Goal: Entertainment & Leisure: Consume media (video, audio)

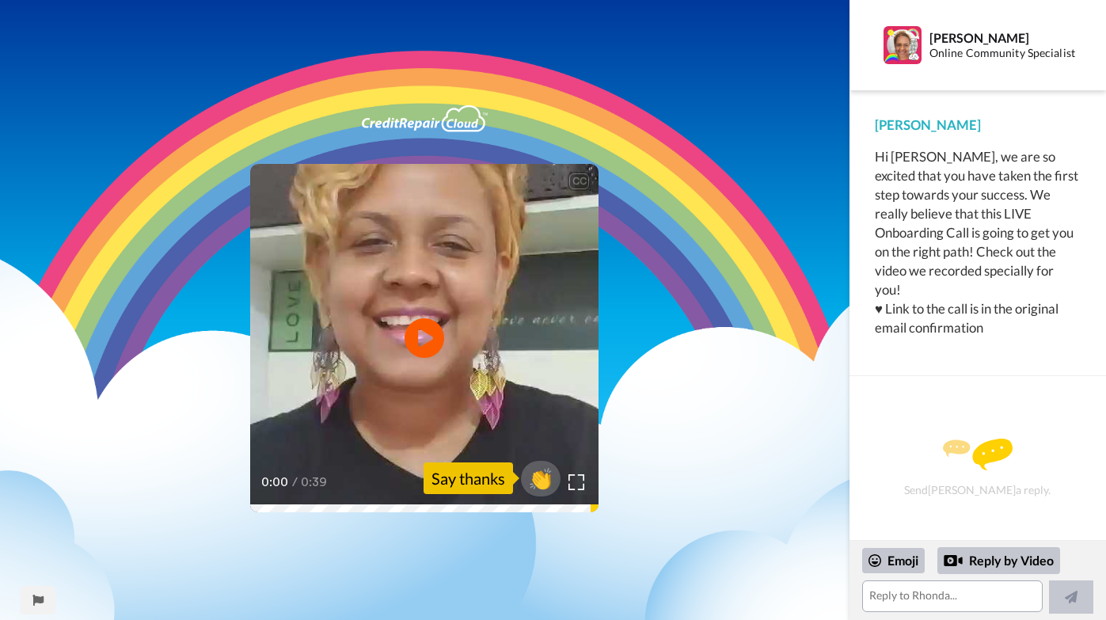
click at [657, 178] on div "CC Play/Pause 0:00 / 0:39 👏 Say thanks" at bounding box center [425, 321] width 850 height 432
click at [664, 178] on div "CC Play/Pause 0:00 / 0:39 👏 Say thanks" at bounding box center [425, 321] width 850 height 432
click at [656, 189] on div "CC Play/Pause 0:00 / 0:39 👏 Say thanks" at bounding box center [425, 321] width 850 height 432
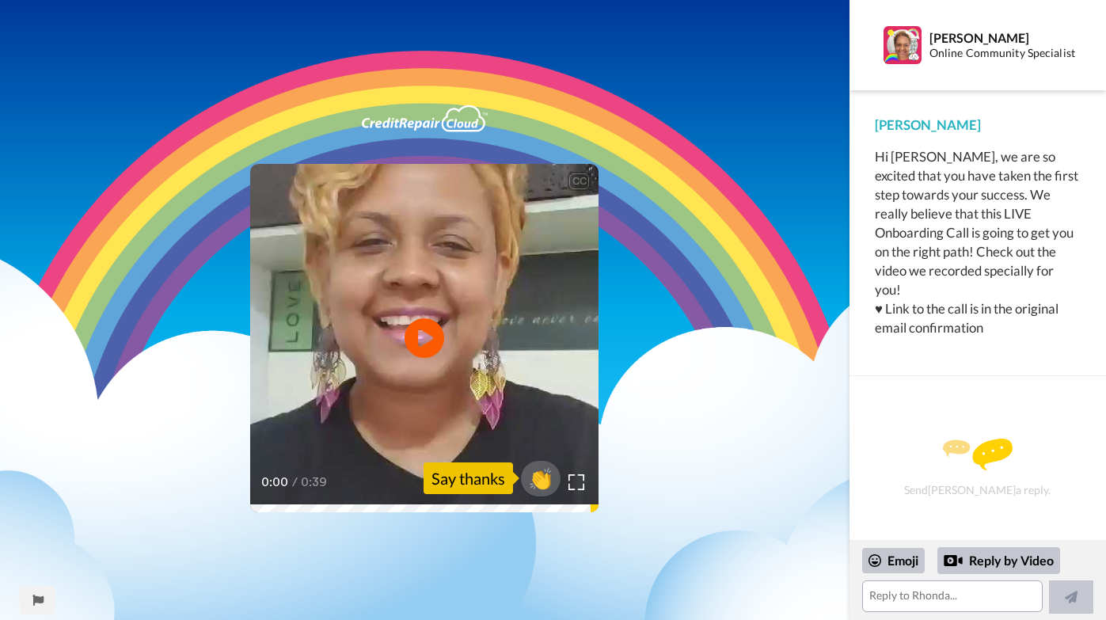
click at [408, 419] on video at bounding box center [424, 338] width 348 height 348
click at [427, 344] on icon at bounding box center [425, 338] width 42 height 42
click at [259, 501] on div "0:04 / 0:39" at bounding box center [424, 487] width 348 height 33
click at [413, 356] on icon "Play/Pause" at bounding box center [425, 337] width 42 height 75
click at [249, 505] on div "CC Play/Pause Congratulations on signing up for your live onboarding call. 0:03…" at bounding box center [425, 321] width 850 height 432
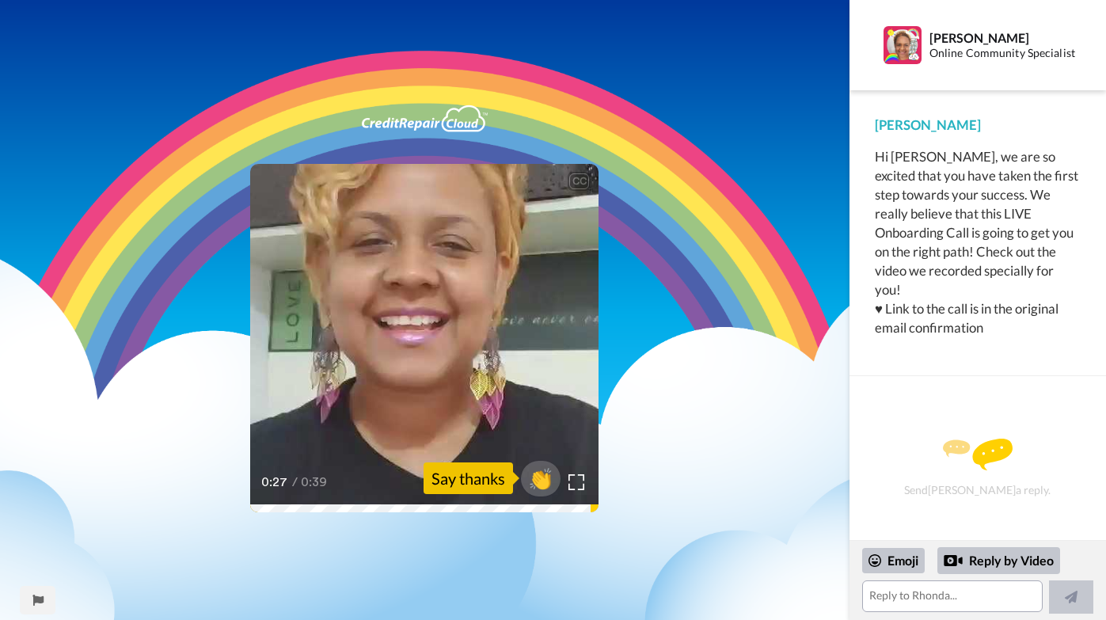
click at [426, 512] on div "CC Play/Pause Don't forget to sign up for your free software trial. 0:27 / 0:39…" at bounding box center [425, 321] width 850 height 432
click at [449, 502] on div "0:28 / 0:39" at bounding box center [424, 487] width 348 height 33
click at [450, 513] on div "CC Play/Pause Don't forget to sign up for your free software trial. 0:28 / 0:39…" at bounding box center [425, 321] width 850 height 432
click at [374, 359] on video at bounding box center [424, 338] width 348 height 348
click at [441, 345] on icon at bounding box center [425, 338] width 42 height 42
